Goal: Transaction & Acquisition: Purchase product/service

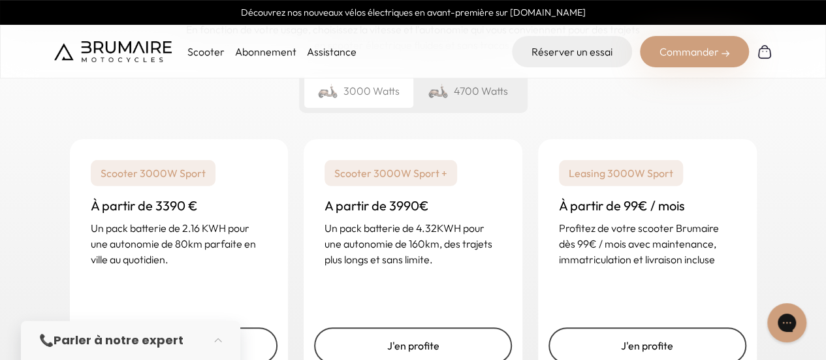
scroll to position [1959, 0]
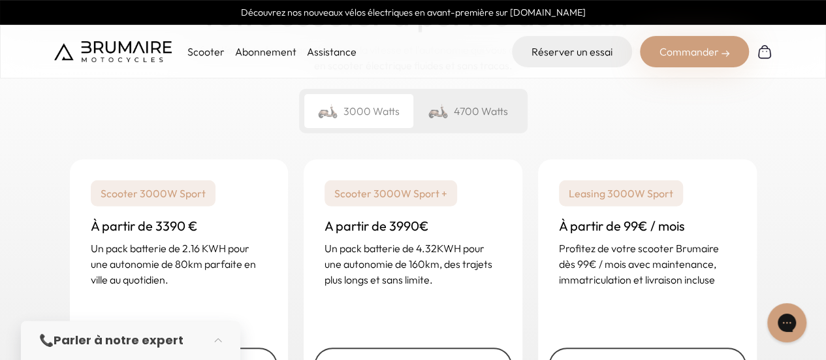
click at [473, 117] on div "4700 Watts" at bounding box center [467, 111] width 109 height 34
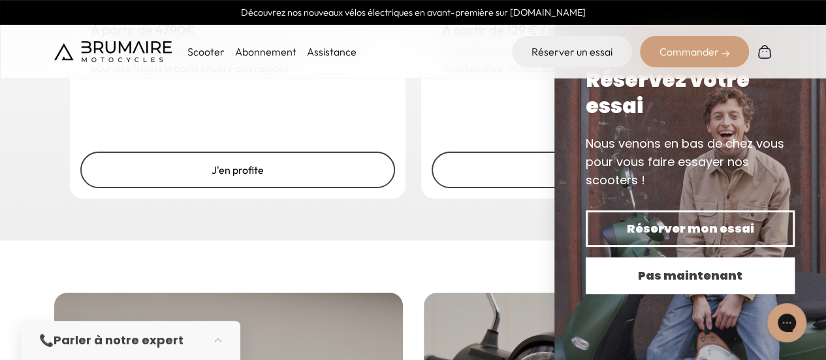
click at [684, 271] on span "Pas maintenant" at bounding box center [690, 275] width 163 height 18
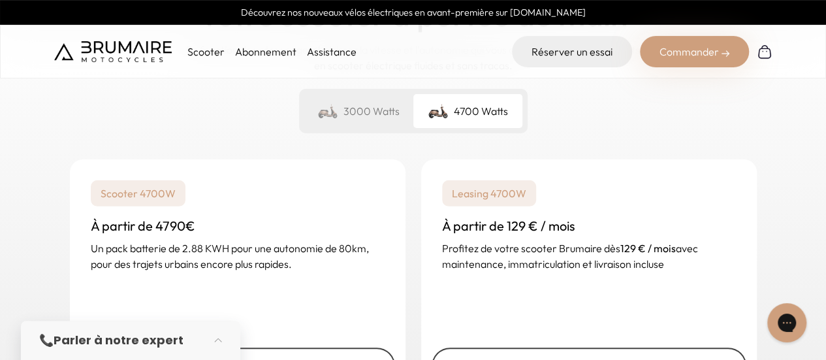
scroll to position [2025, 0]
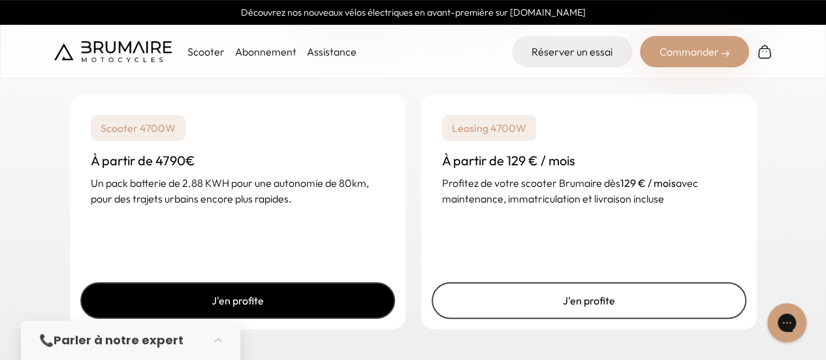
click at [307, 308] on link "J'en profite" at bounding box center [237, 300] width 315 height 37
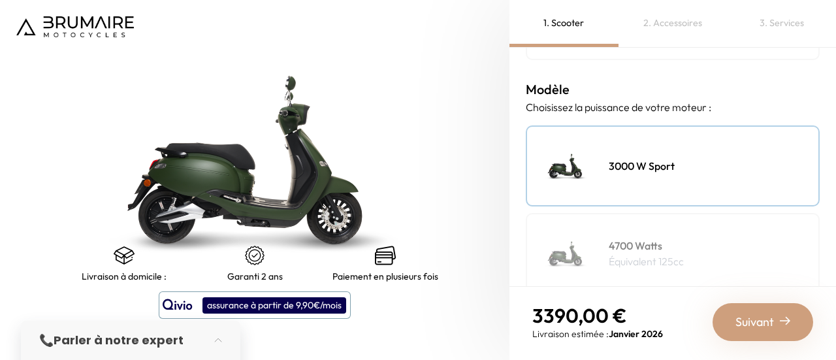
scroll to position [196, 0]
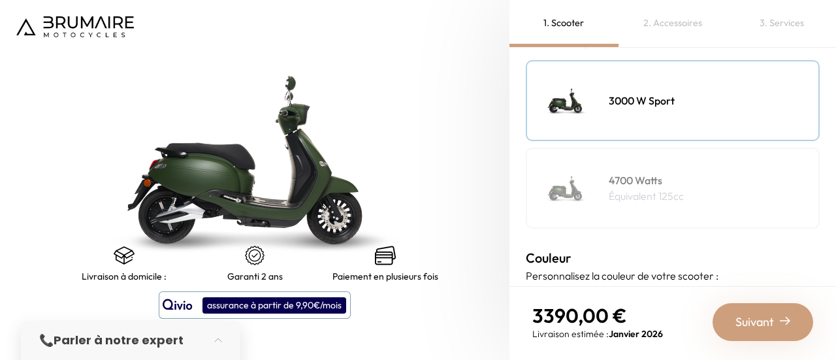
click at [581, 198] on img at bounding box center [566, 187] width 65 height 65
click at [579, 114] on img at bounding box center [566, 100] width 65 height 65
click at [574, 169] on img at bounding box center [566, 187] width 65 height 65
click at [614, 114] on div "3000 W Sport" at bounding box center [673, 100] width 294 height 81
click at [602, 187] on div "4700 Watts Équivalent 125cc" at bounding box center [673, 188] width 294 height 81
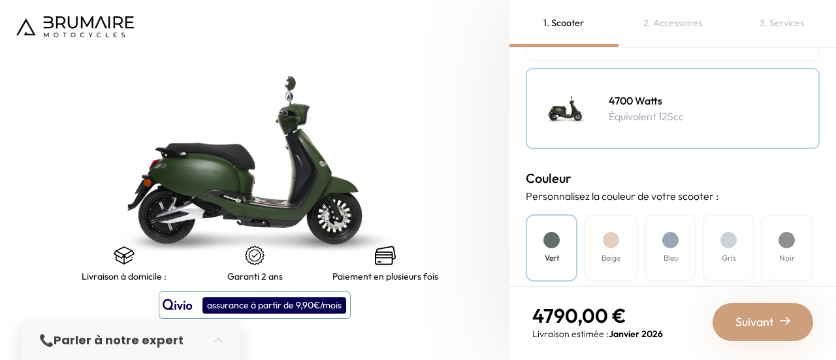
scroll to position [392, 0]
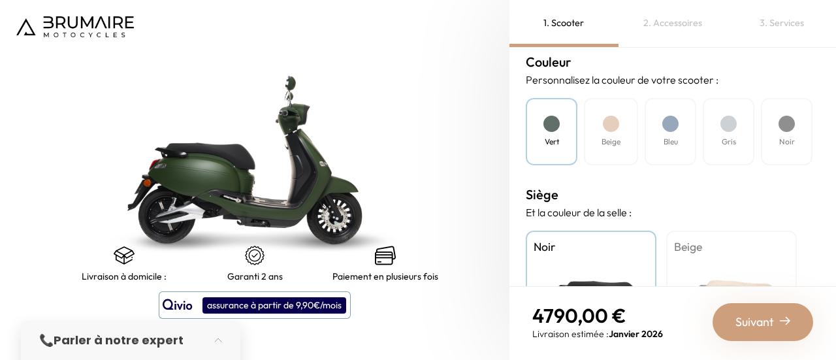
click at [615, 136] on h4 "Beige" at bounding box center [611, 142] width 19 height 12
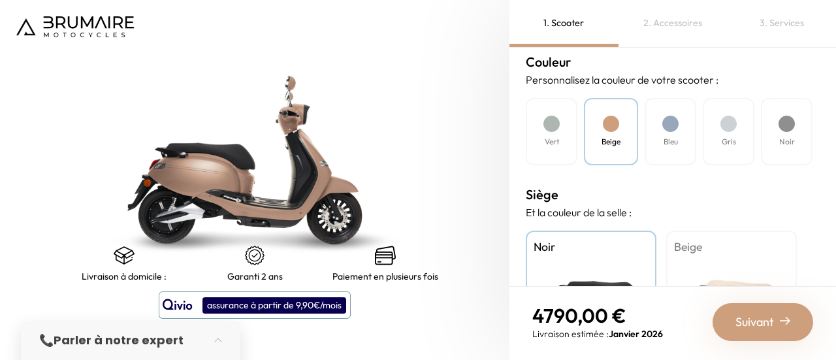
click at [786, 133] on div "Noir" at bounding box center [787, 131] width 52 height 67
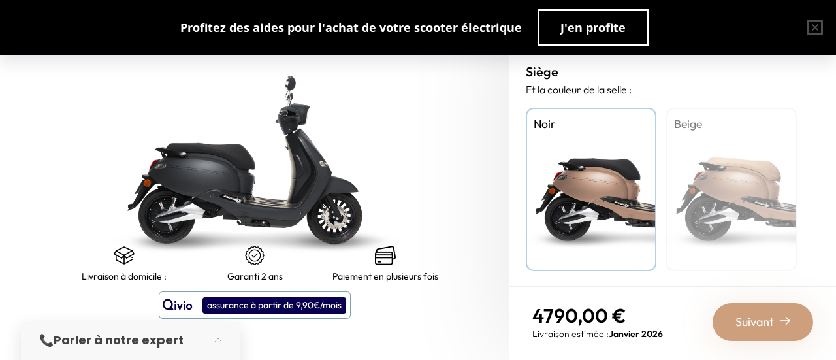
scroll to position [516, 0]
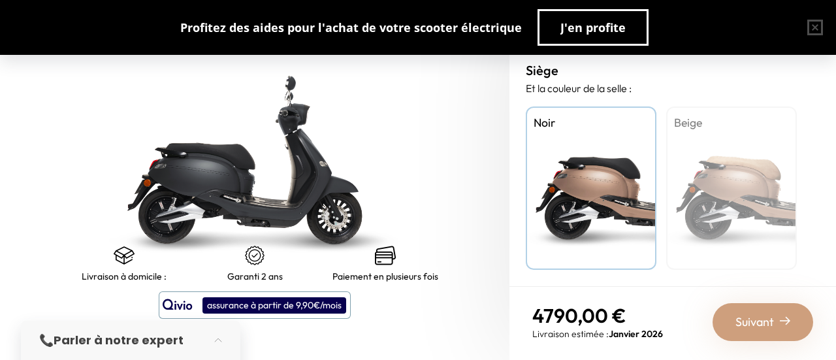
click at [679, 187] on div "Beige" at bounding box center [731, 187] width 131 height 163
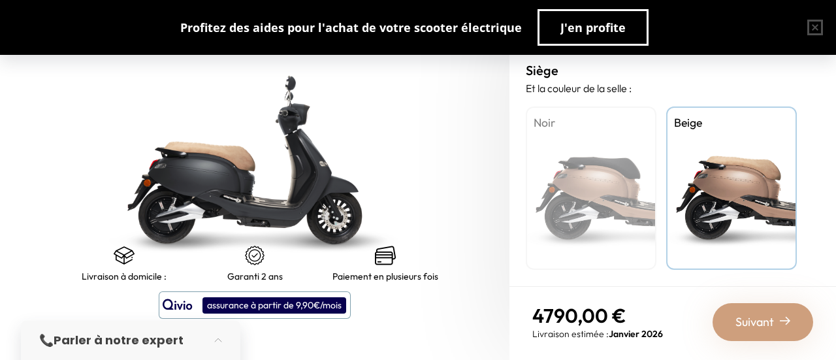
click at [638, 193] on div "Noir" at bounding box center [591, 187] width 131 height 163
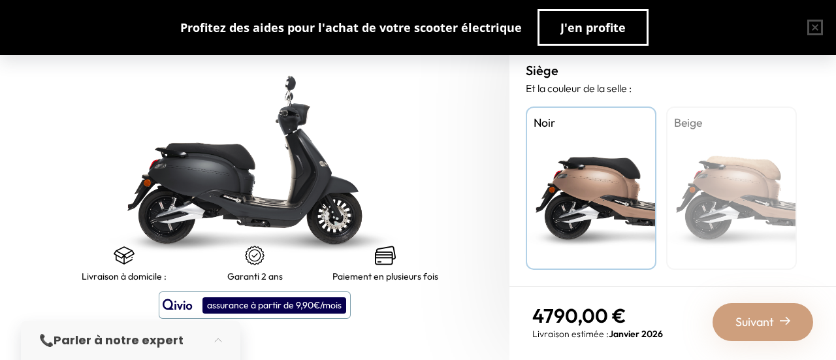
click at [748, 203] on div "Beige" at bounding box center [731, 187] width 131 height 163
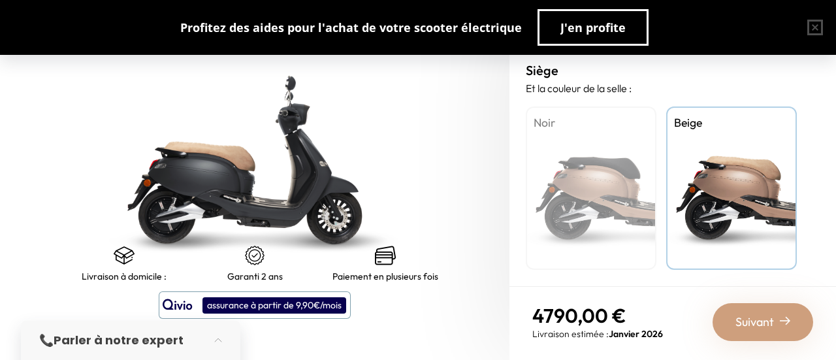
click at [652, 197] on div "Noir" at bounding box center [591, 187] width 131 height 163
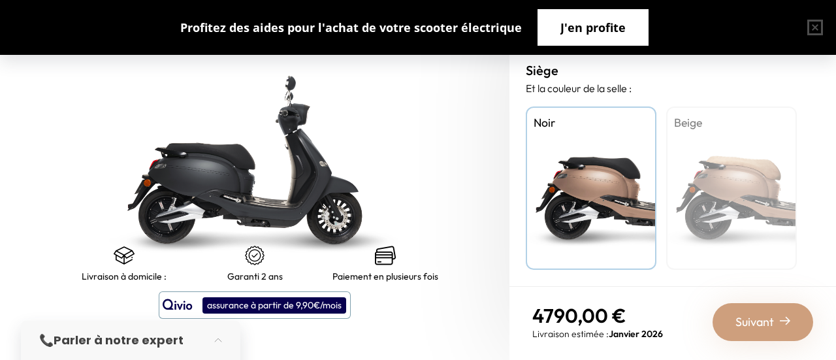
click at [610, 24] on span "J'en profite" at bounding box center [592, 27] width 65 height 18
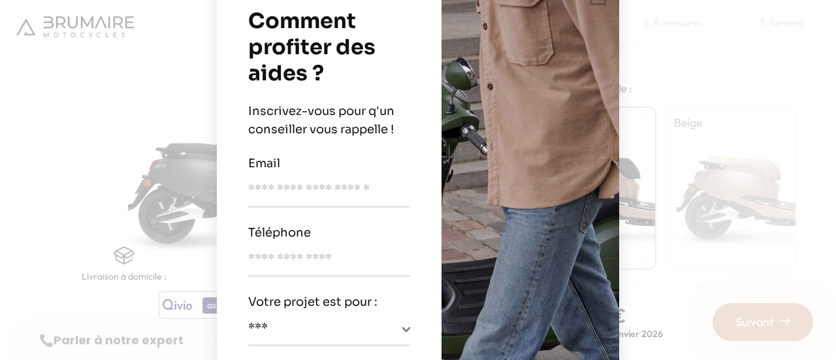
scroll to position [65, 0]
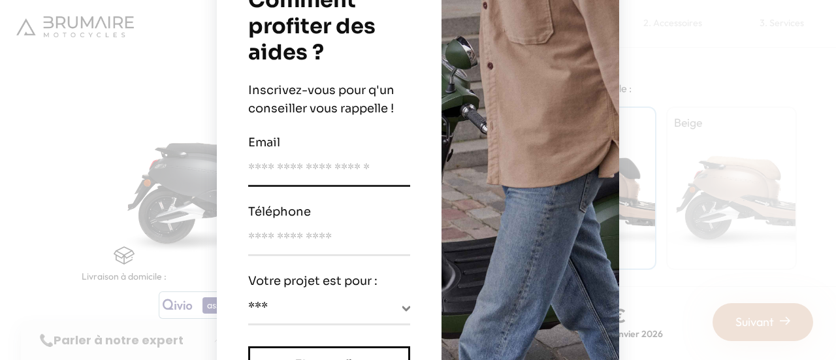
click at [356, 178] on input "email" at bounding box center [329, 172] width 162 height 27
type input "**********"
click at [270, 225] on div "Téléphone" at bounding box center [329, 229] width 162 height 54
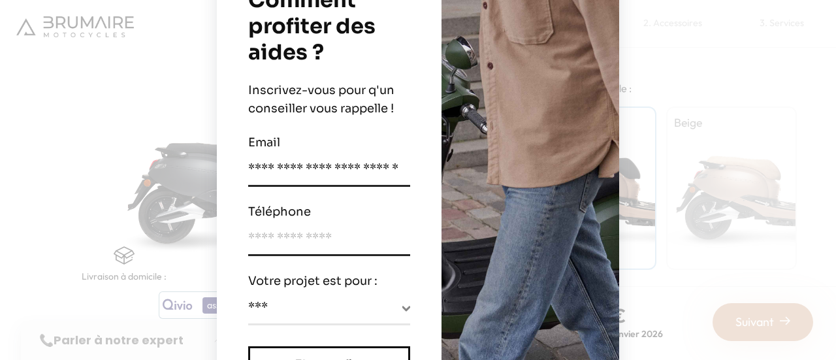
click at [273, 235] on input "tel" at bounding box center [329, 242] width 162 height 27
type input "**********"
click at [266, 305] on select "**********" at bounding box center [329, 310] width 162 height 25
select select "********"
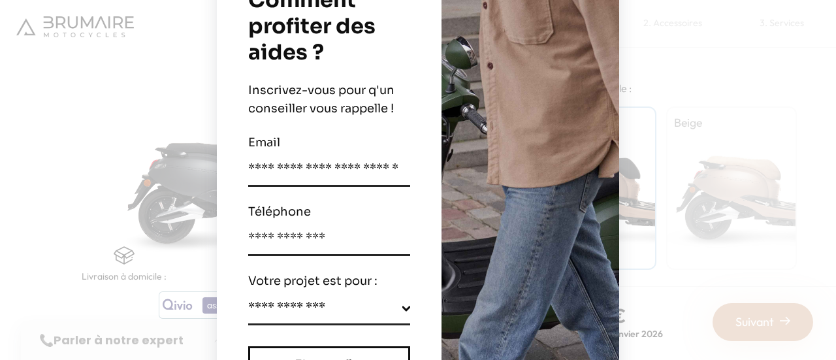
click at [248, 298] on select "**********" at bounding box center [329, 310] width 162 height 25
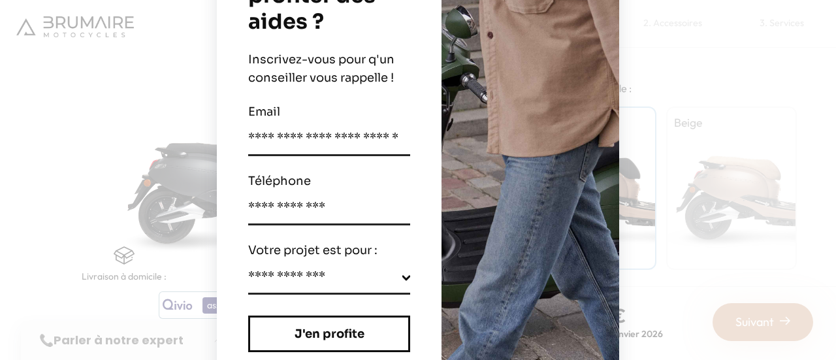
scroll to position [139, 0]
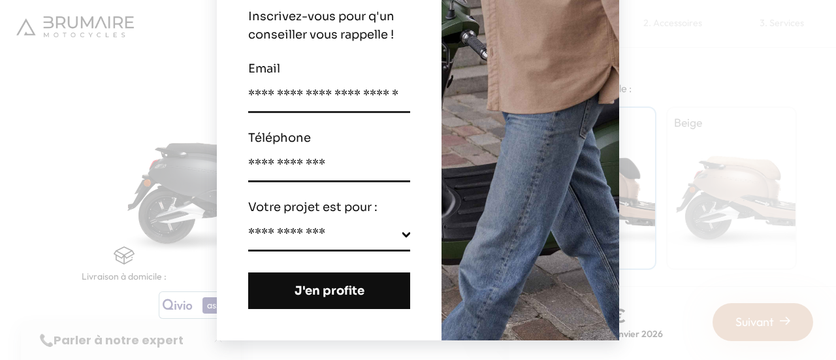
click at [331, 292] on span "J'en profite" at bounding box center [329, 291] width 116 height 18
select select
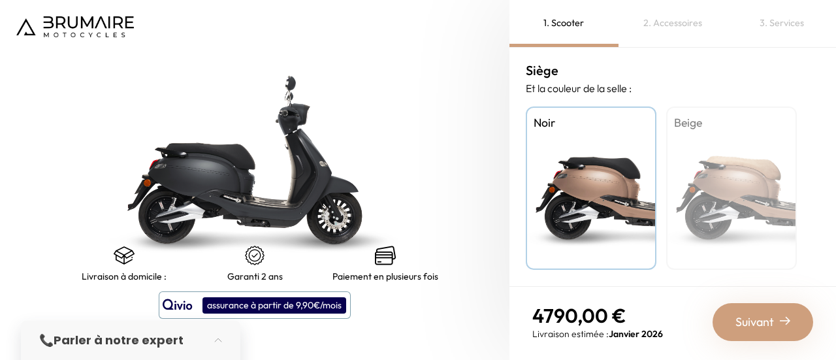
click at [750, 321] on span "Suivant" at bounding box center [754, 322] width 39 height 18
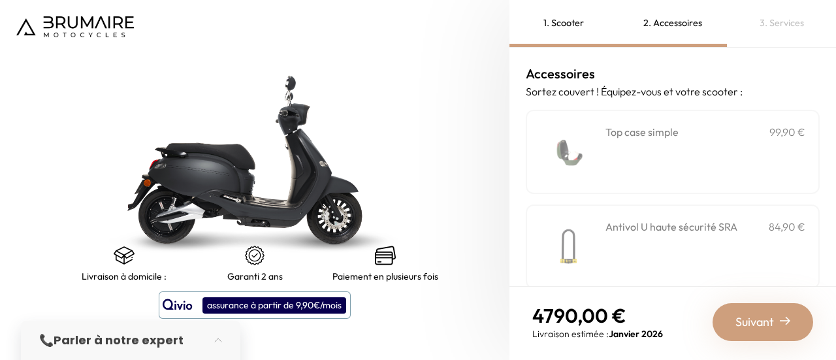
click at [690, 164] on div "**********" at bounding box center [705, 152] width 200 height 56
click at [694, 187] on div "**********" at bounding box center [673, 152] width 294 height 84
click at [735, 310] on div "Suivant" at bounding box center [763, 322] width 101 height 38
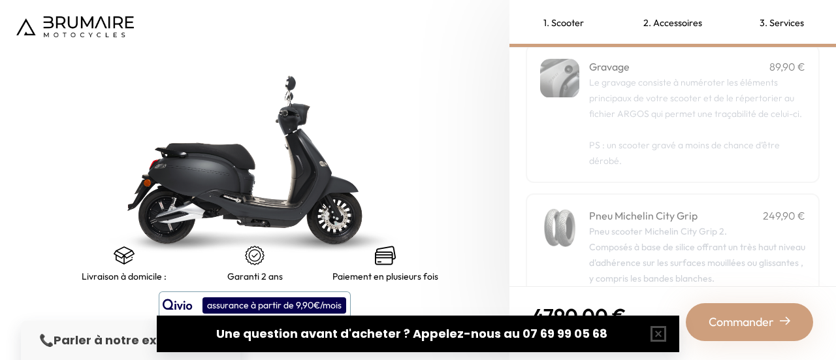
click at [677, 139] on p "PS : un scooter gravé a moins de chance d’être dérobé." at bounding box center [697, 144] width 216 height 47
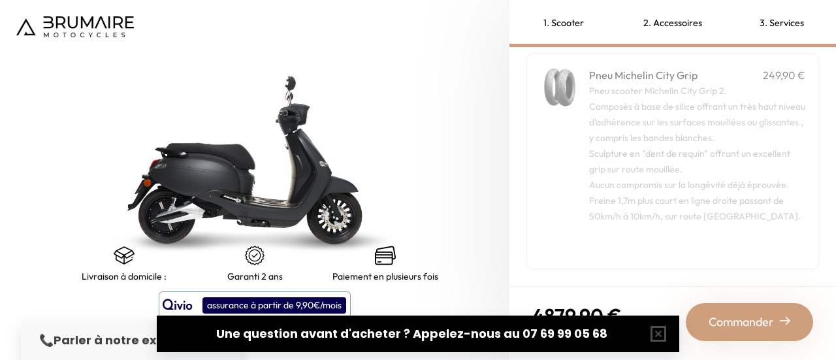
scroll to position [221, 0]
click at [728, 313] on span "Commander" at bounding box center [741, 322] width 65 height 18
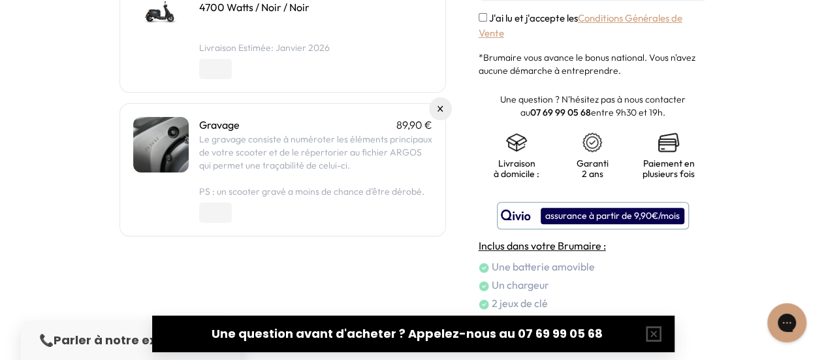
scroll to position [248, 0]
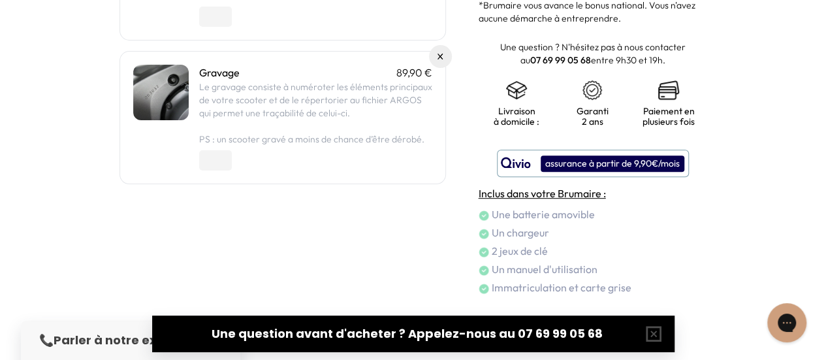
click at [532, 233] on li "Un chargeur" at bounding box center [593, 233] width 229 height 16
click at [534, 247] on li "2 jeux de clé" at bounding box center [593, 251] width 229 height 16
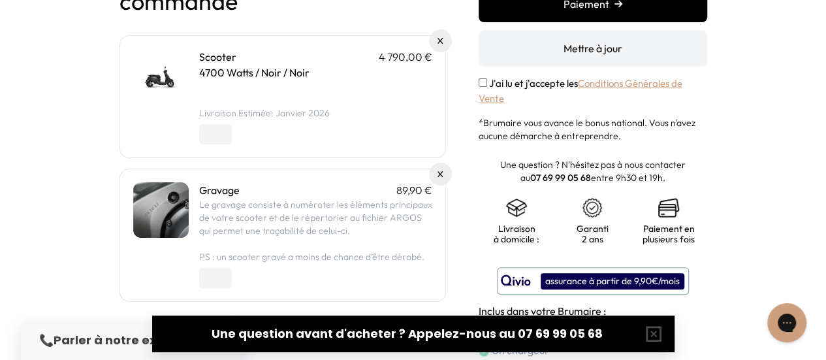
scroll to position [0, 0]
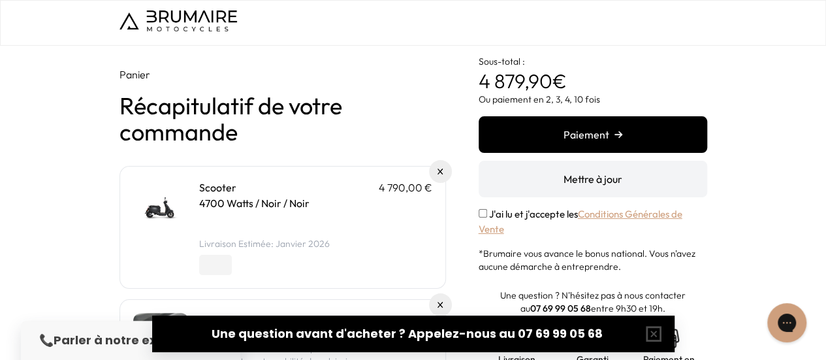
click at [540, 140] on button "Paiement" at bounding box center [593, 134] width 229 height 37
